Goal: Find specific fact: Locate a discrete piece of known information

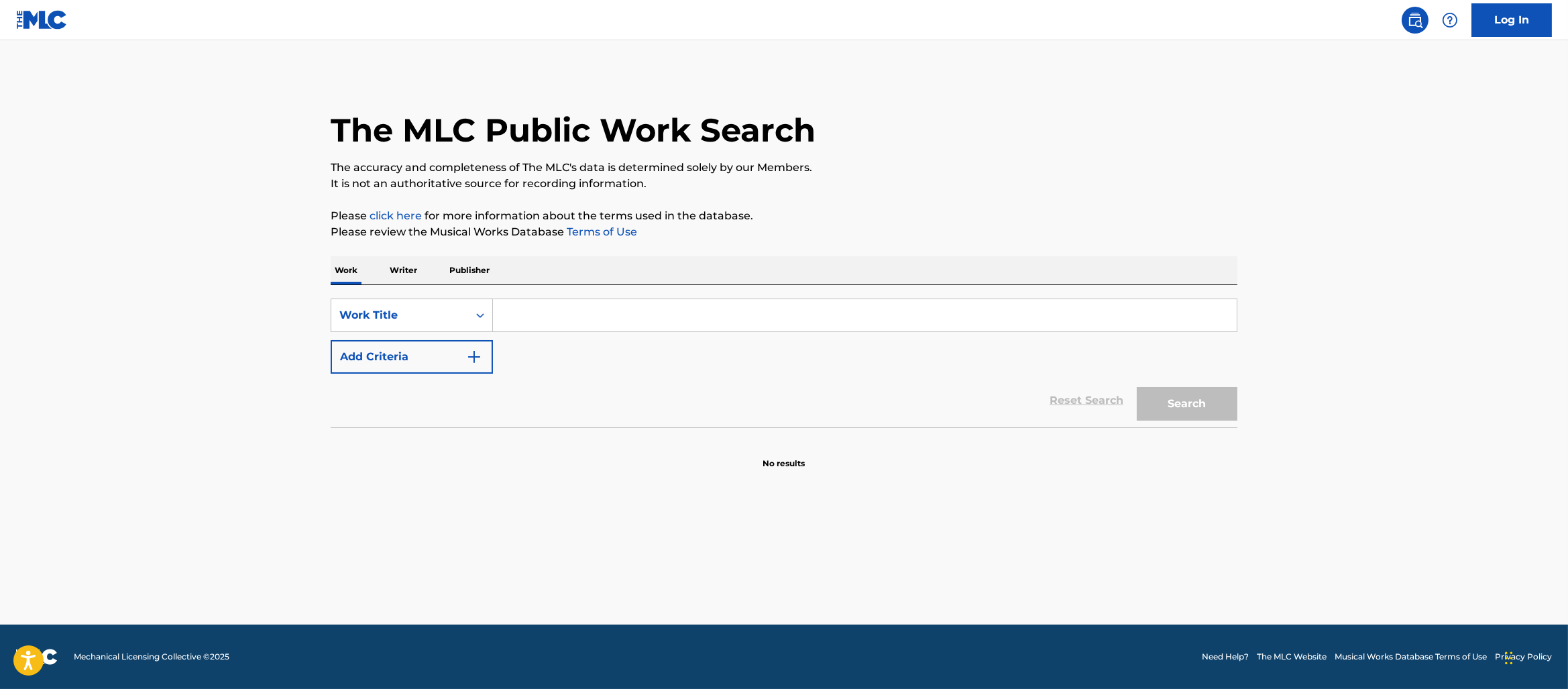
paste input "All In My Head (Flex)"
type input "All In My Head (Flex)"
click at [445, 364] on button "Add Criteria" at bounding box center [412, 356] width 162 height 33
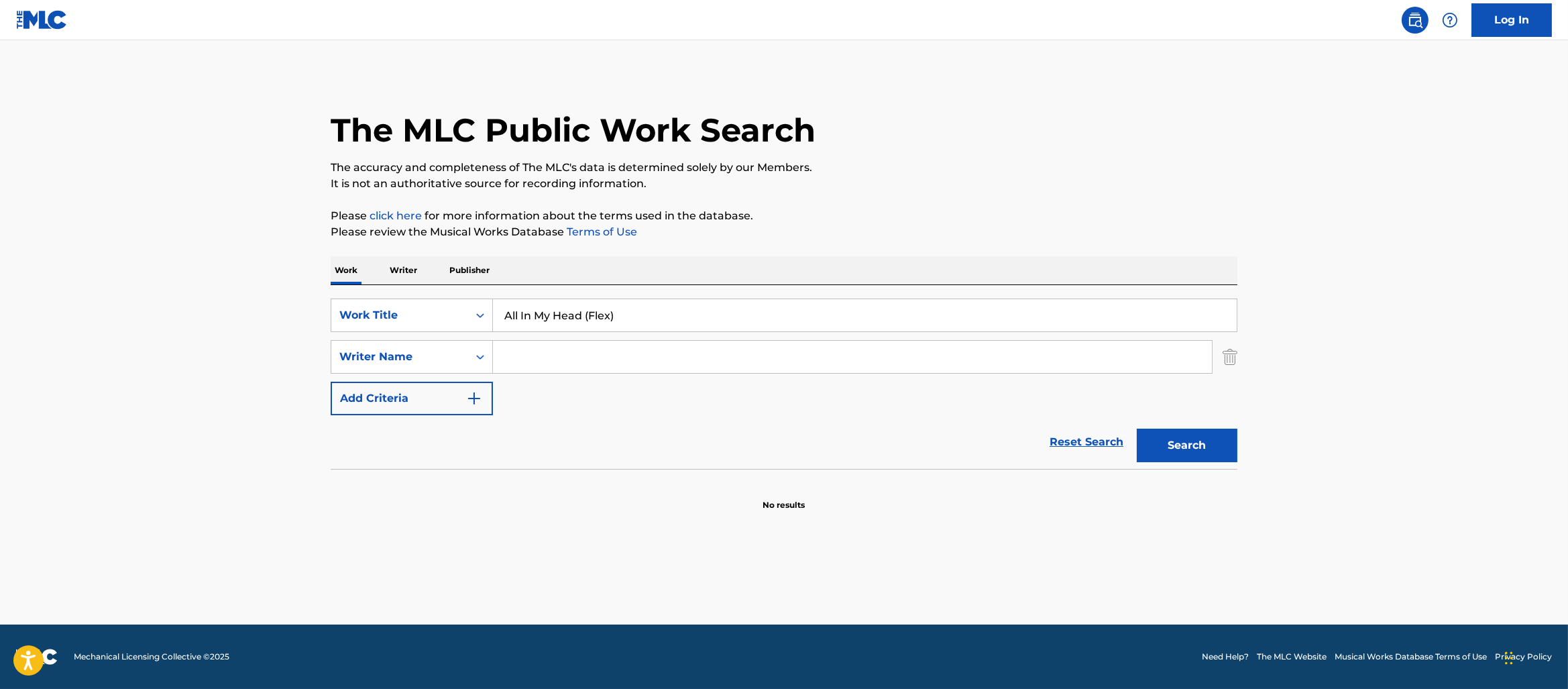
click at [579, 354] on input "Search Form" at bounding box center [852, 357] width 719 height 32
type input "[PERSON_NAME]"
click at [1137, 429] on button "Search" at bounding box center [1187, 445] width 100 height 33
click at [795, 270] on div "Work Writer Publisher" at bounding box center [784, 270] width 906 height 28
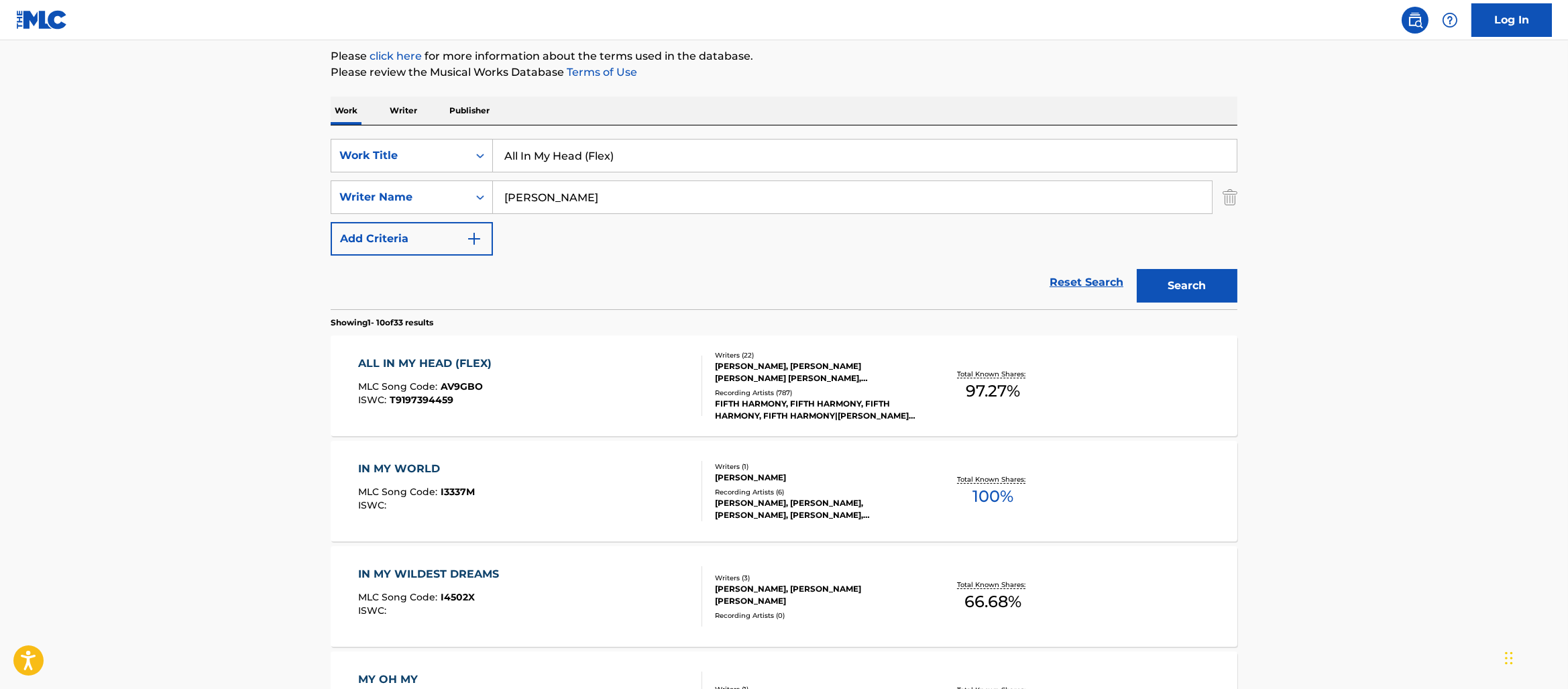
scroll to position [170, 0]
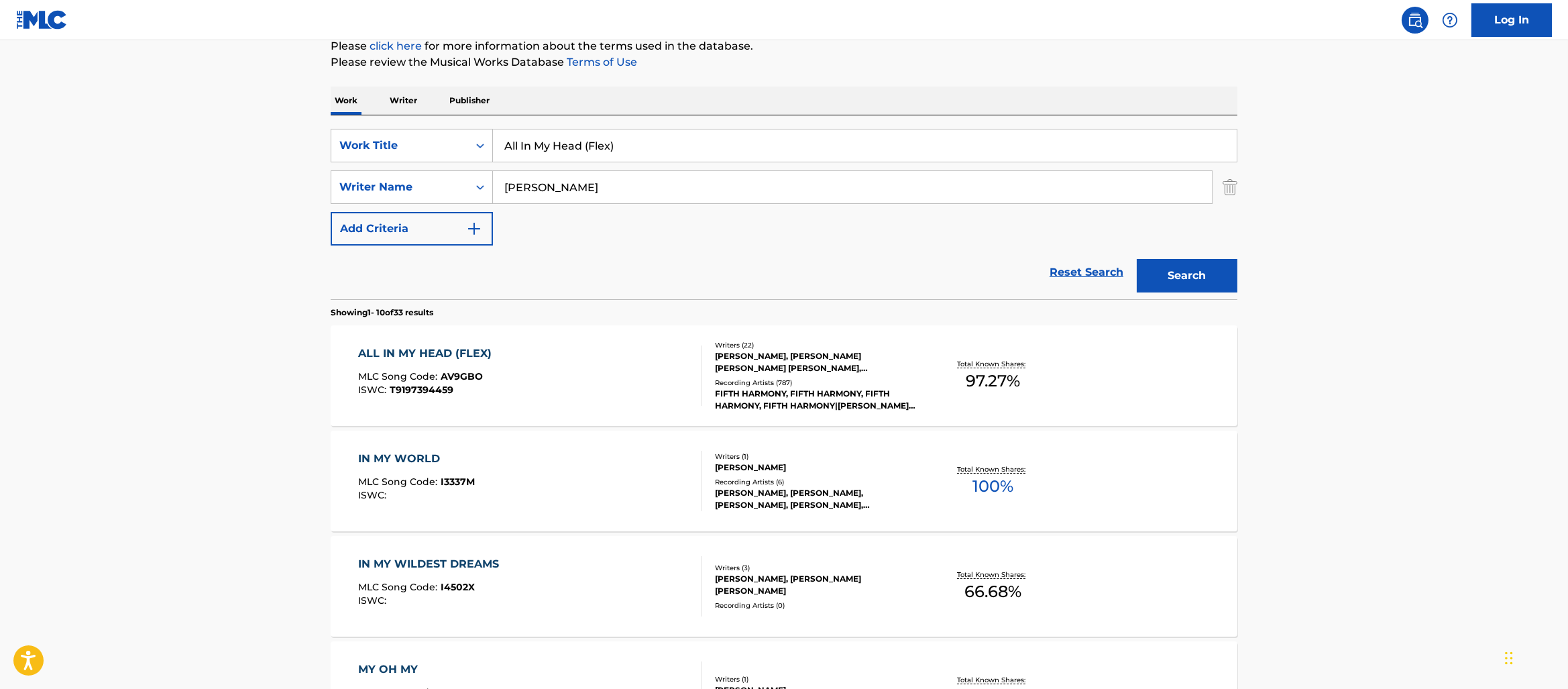
click at [546, 357] on div "ALL IN MY HEAD (FLEX) MLC Song Code : AV9GBO ISWC : T9197394459" at bounding box center [530, 375] width 344 height 60
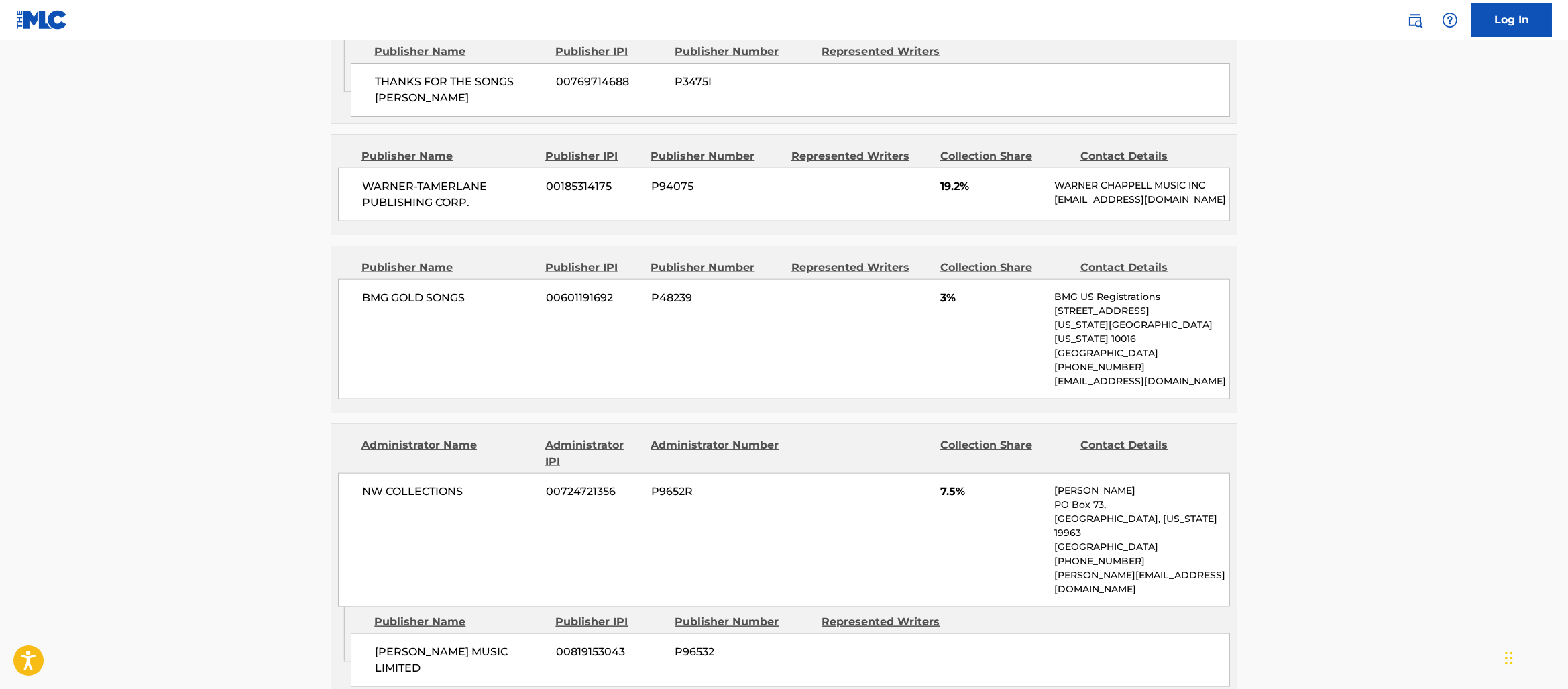
scroll to position [4679, 0]
